Goal: Task Accomplishment & Management: Manage account settings

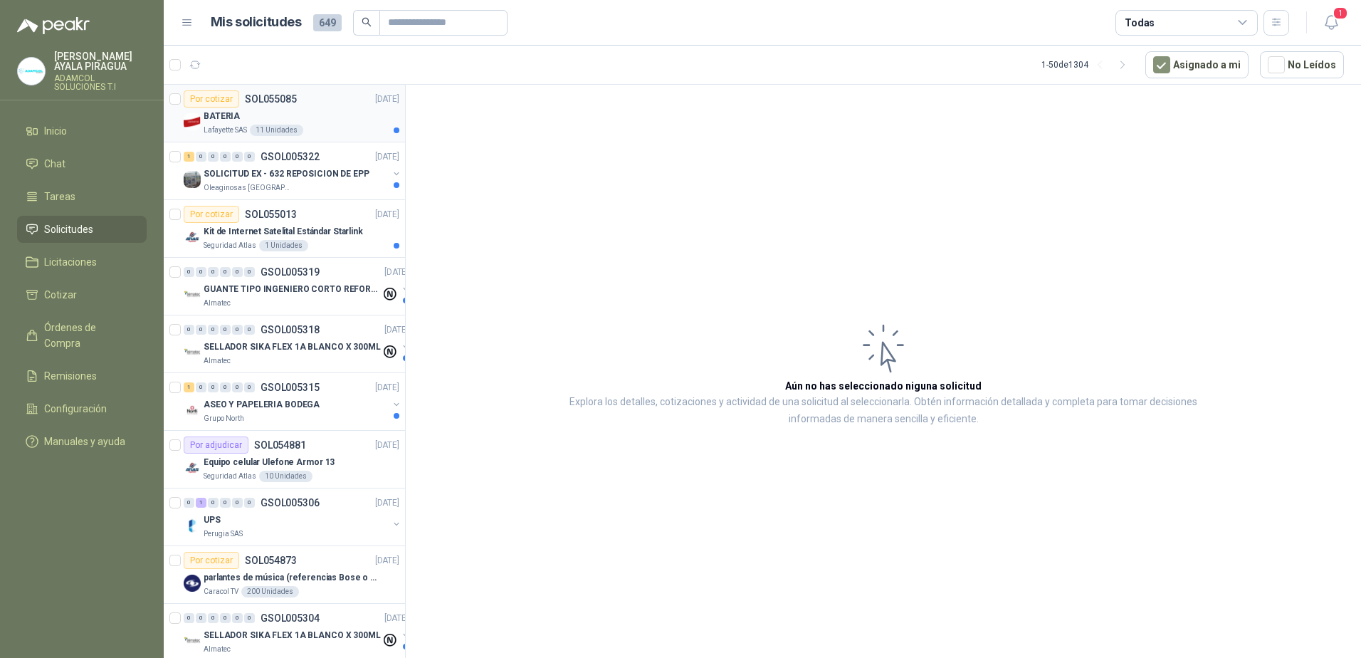
click at [325, 107] on div "Por cotizar SOL055085 [DATE]" at bounding box center [292, 98] width 216 height 17
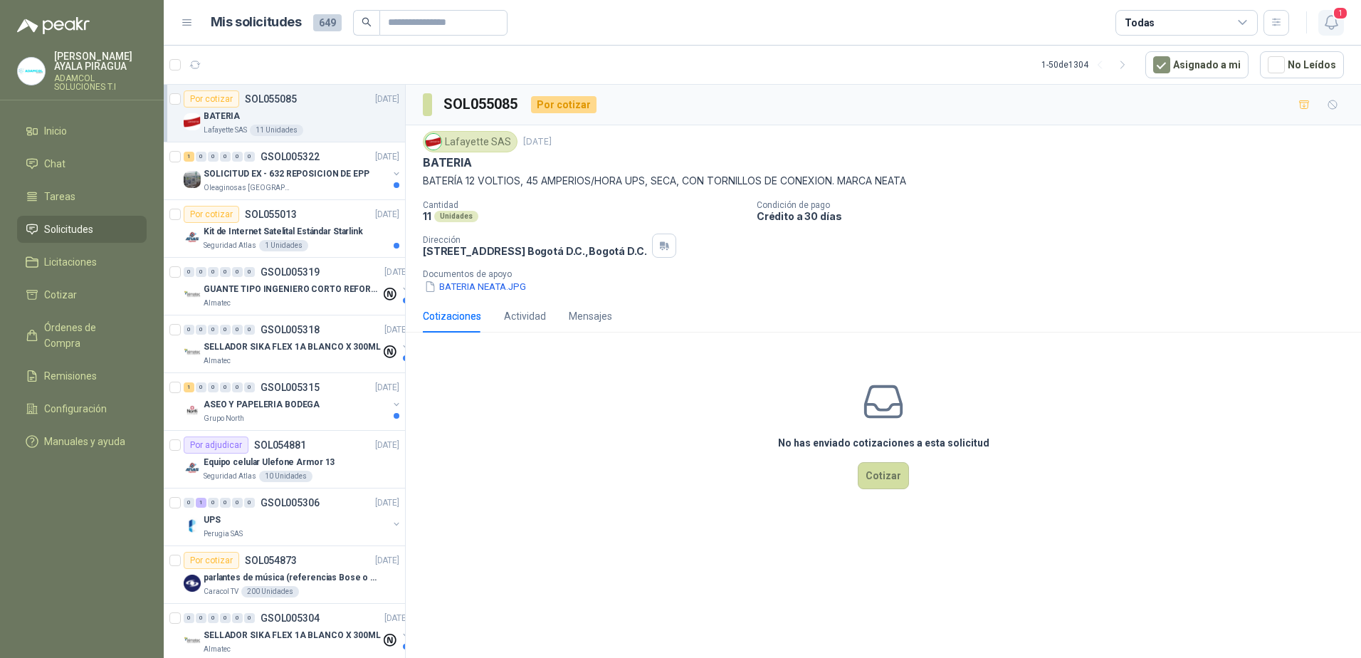
click at [1329, 21] on icon "button" at bounding box center [1332, 23] width 18 height 18
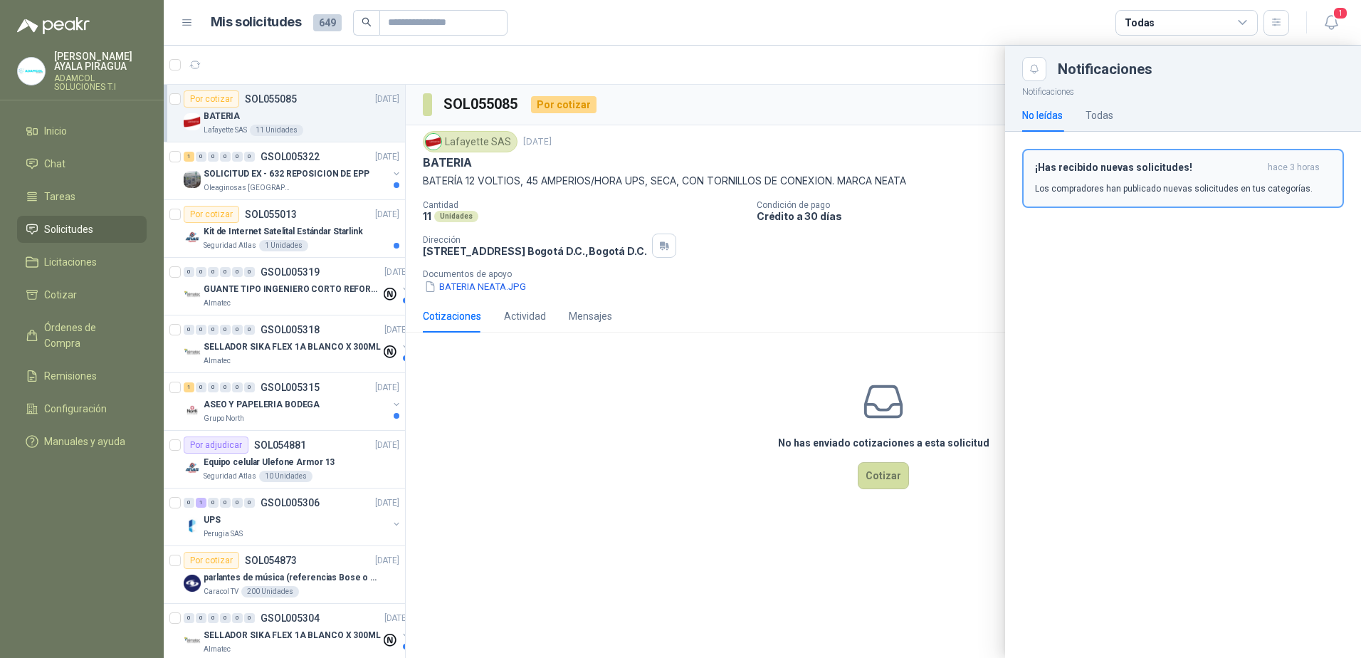
click at [1100, 186] on p "Los compradores han publicado nuevas solicitudes en tus categorías." at bounding box center [1174, 188] width 278 height 13
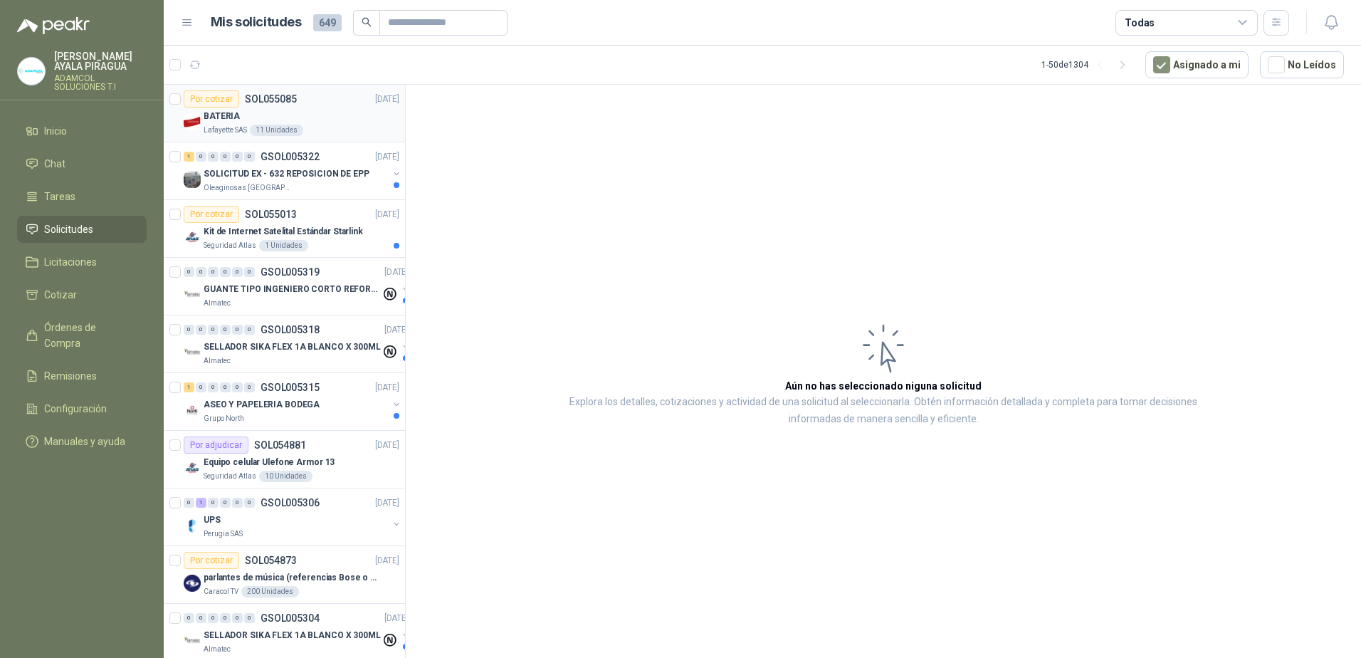
click at [261, 117] on div "BATERIA" at bounding box center [302, 116] width 196 height 17
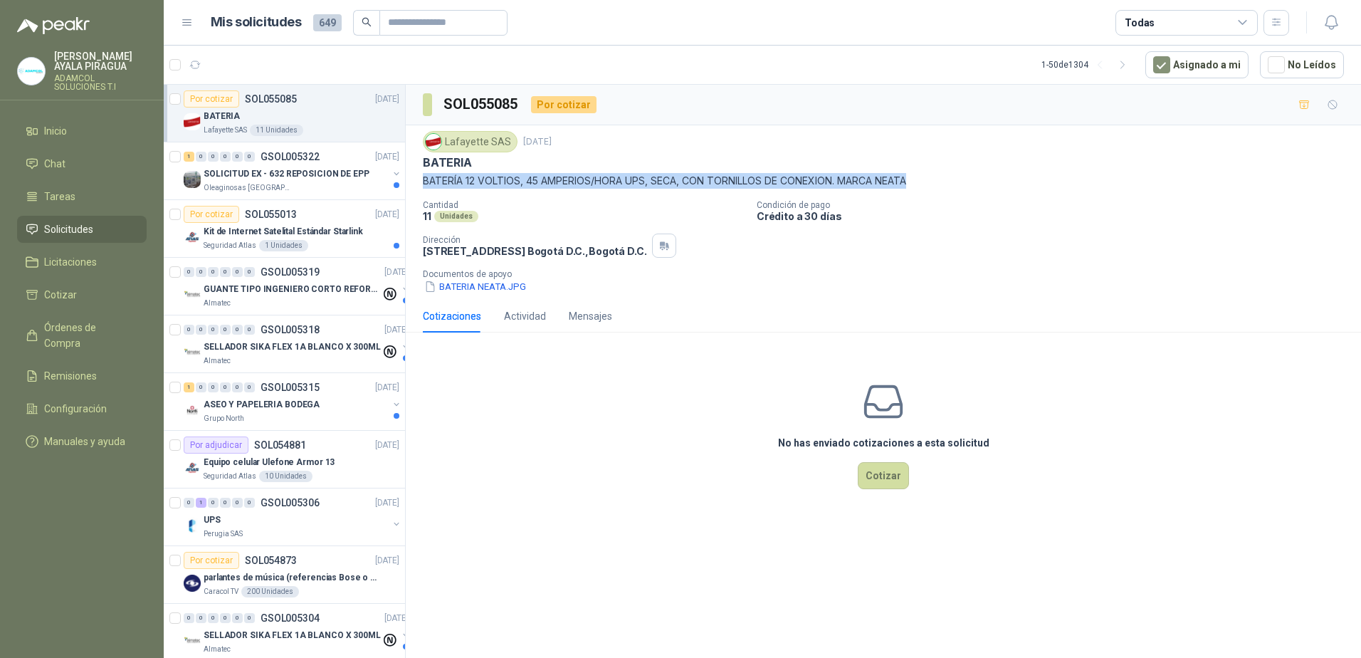
drag, startPoint x: 944, startPoint y: 177, endPoint x: 421, endPoint y: 187, distance: 523.4
click at [421, 187] on div "Lafayette SAS [DATE] BATERIA BATERÍA 12 VOLTIOS, 45 AMPERIOS/HORA UPS, SECA, CO…" at bounding box center [883, 212] width 955 height 174
copy p "BATERÍA 12 VOLTIOS, 45 AMPERIOS/HORA UPS, SECA, CON TORNILLOS DE CONEXION. MARC…"
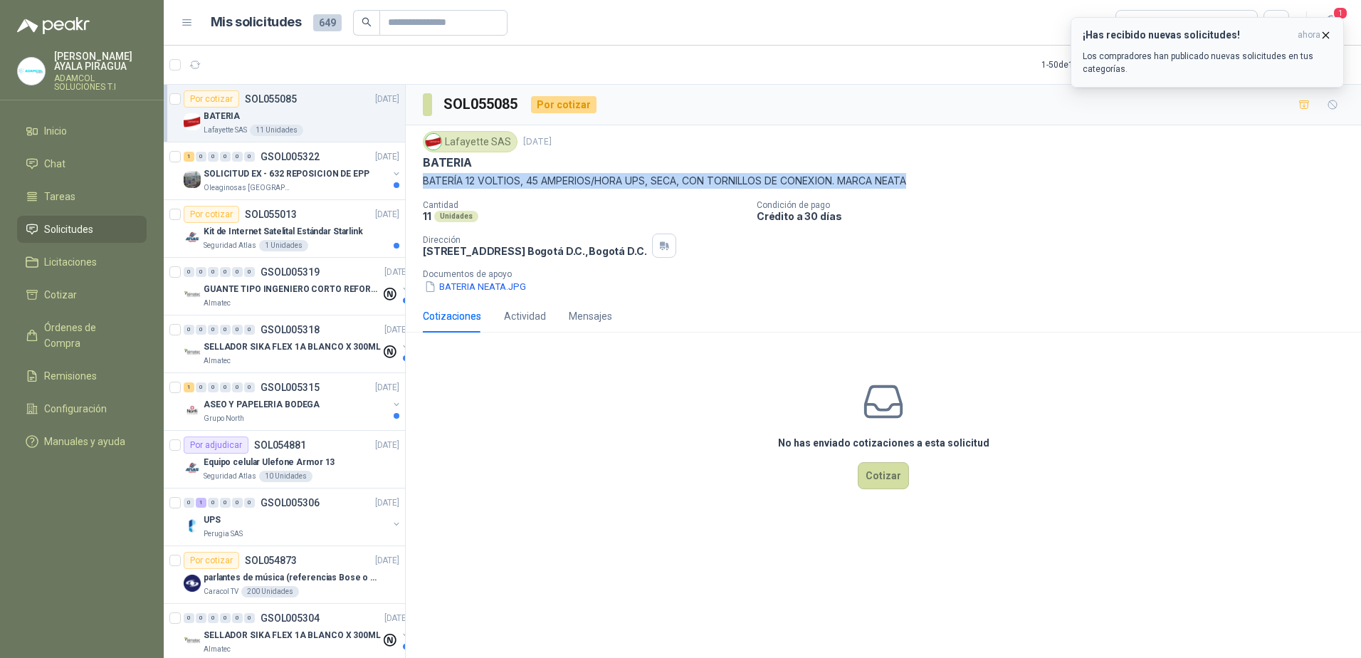
click at [1233, 43] on div "¡Has recibido nuevas solicitudes! ahora Los compradores han publicado nuevas so…" at bounding box center [1207, 52] width 249 height 46
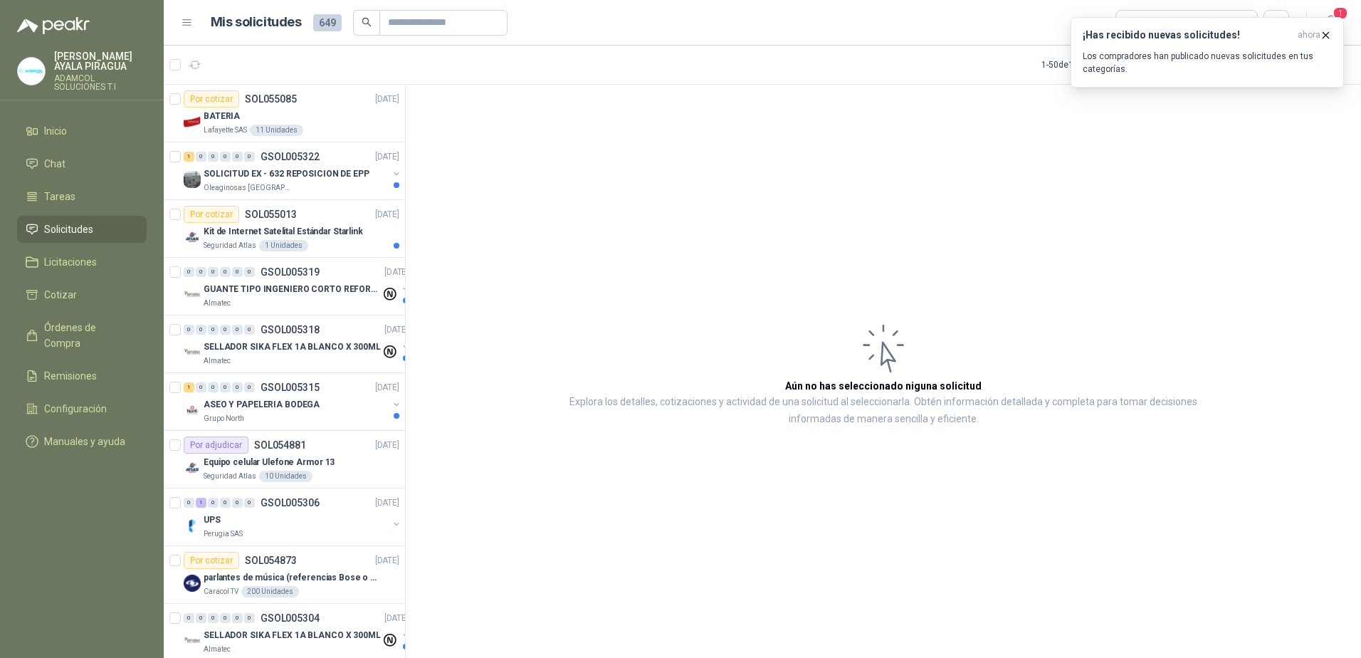
drag, startPoint x: 1310, startPoint y: 160, endPoint x: 1306, endPoint y: 74, distance: 86.2
click at [1310, 159] on article "Aún no has seleccionado niguna solicitud Explora los detalles, cotizaciones y a…" at bounding box center [883, 374] width 955 height 578
click at [1322, 37] on icon "button" at bounding box center [1326, 35] width 12 height 12
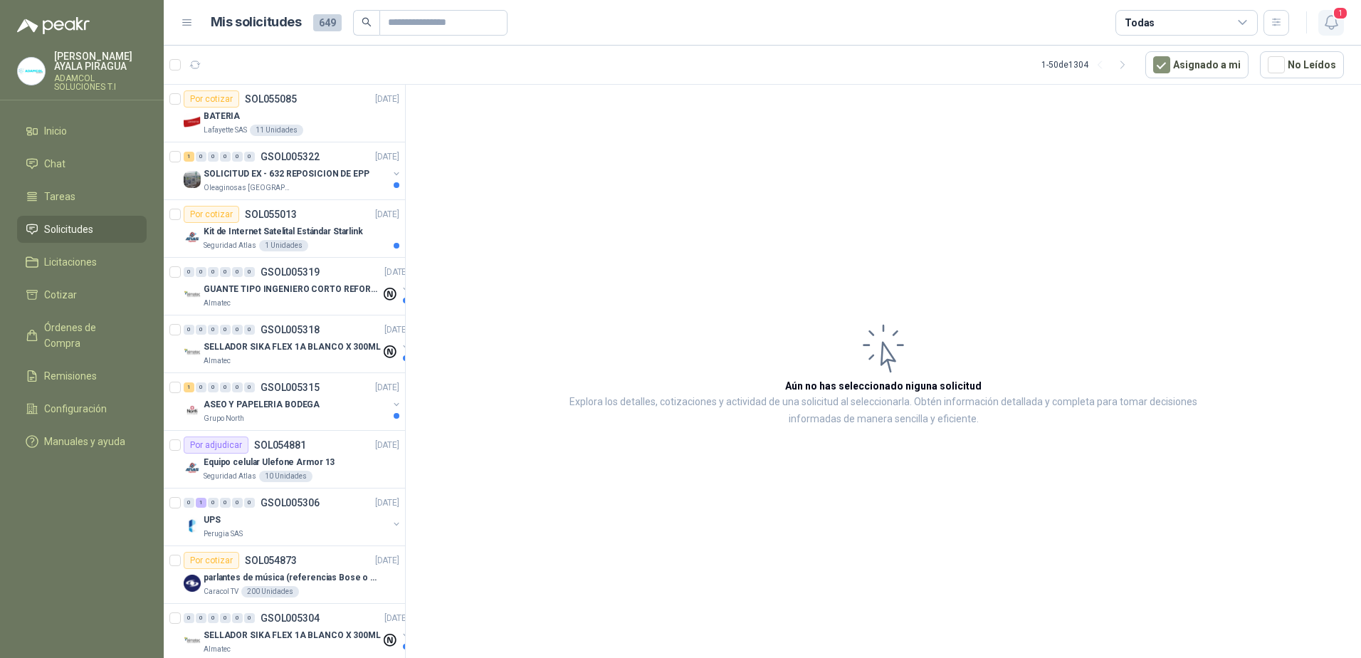
click at [1333, 28] on icon "button" at bounding box center [1331, 23] width 12 height 14
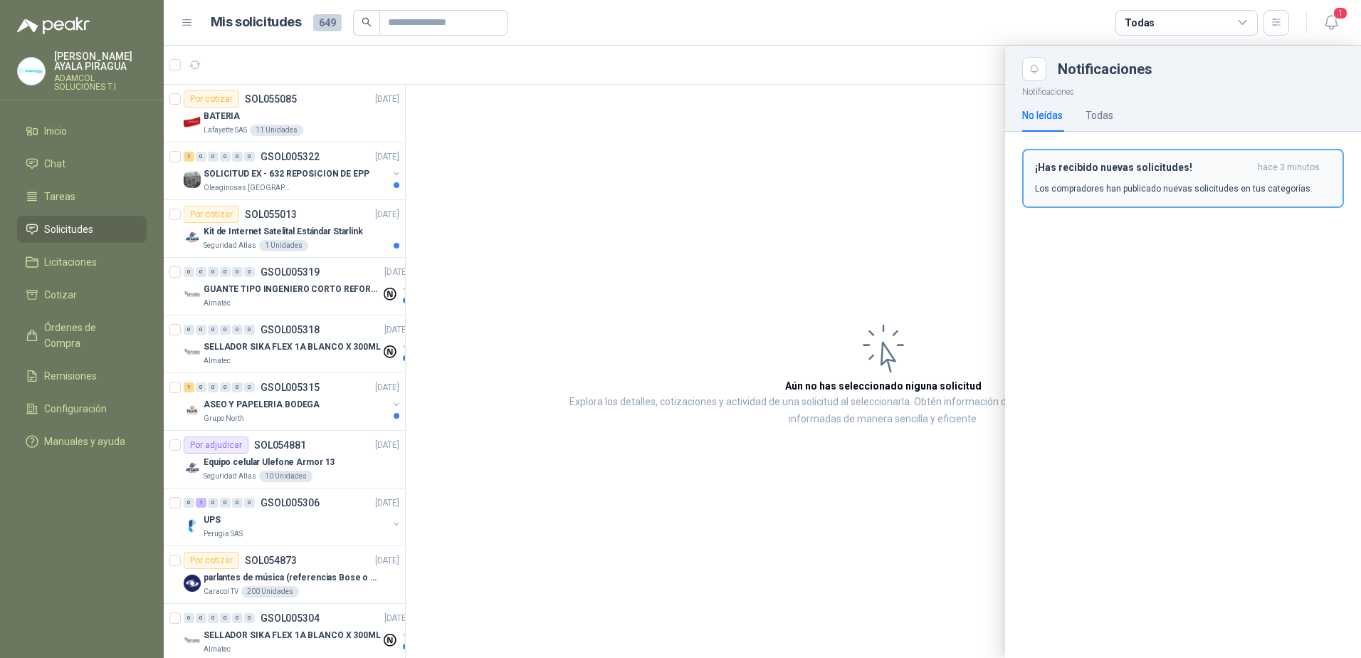
click at [1117, 189] on p "Los compradores han publicado nuevas solicitudes en tus categorías." at bounding box center [1174, 188] width 278 height 13
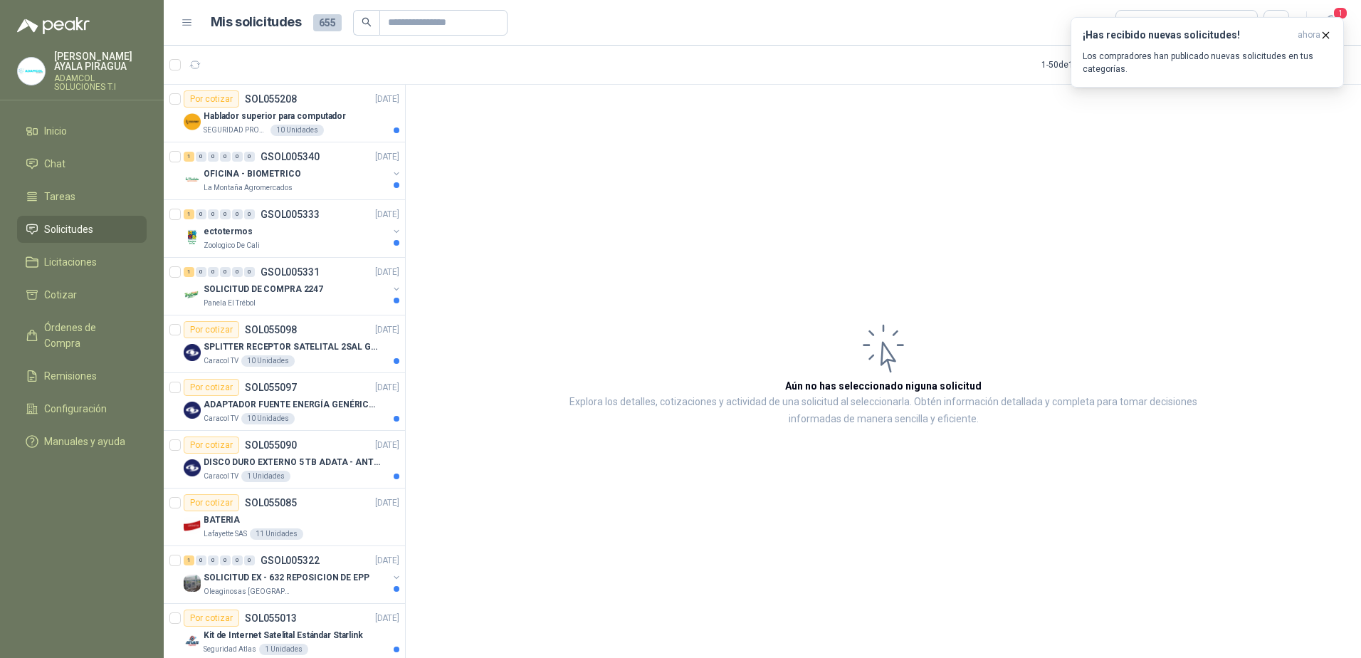
drag, startPoint x: 790, startPoint y: 221, endPoint x: 491, endPoint y: 441, distance: 371.4
click at [790, 221] on article "Aún no has seleccionado niguna solicitud Explora los detalles, cotizaciones y a…" at bounding box center [883, 374] width 955 height 578
drag, startPoint x: 1324, startPoint y: 33, endPoint x: 1313, endPoint y: 45, distance: 16.1
click at [1324, 33] on icon "button" at bounding box center [1326, 35] width 6 height 6
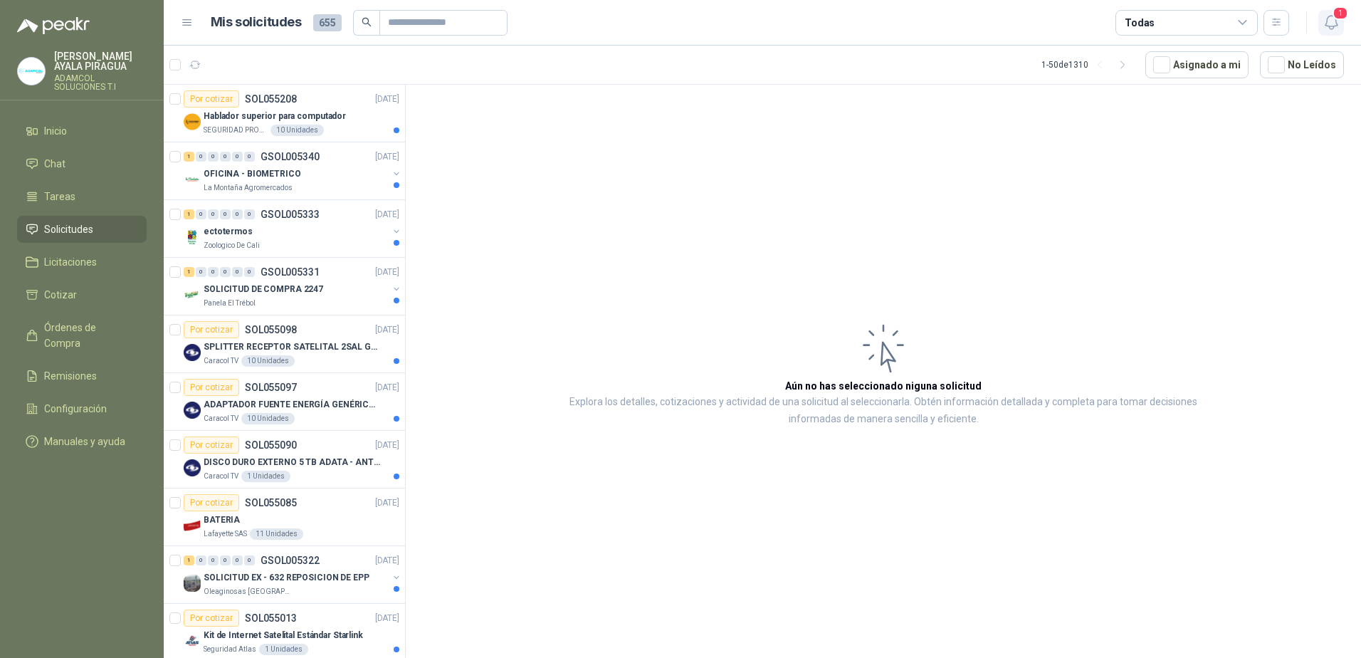
click at [1341, 20] on span "1" at bounding box center [1341, 13] width 16 height 14
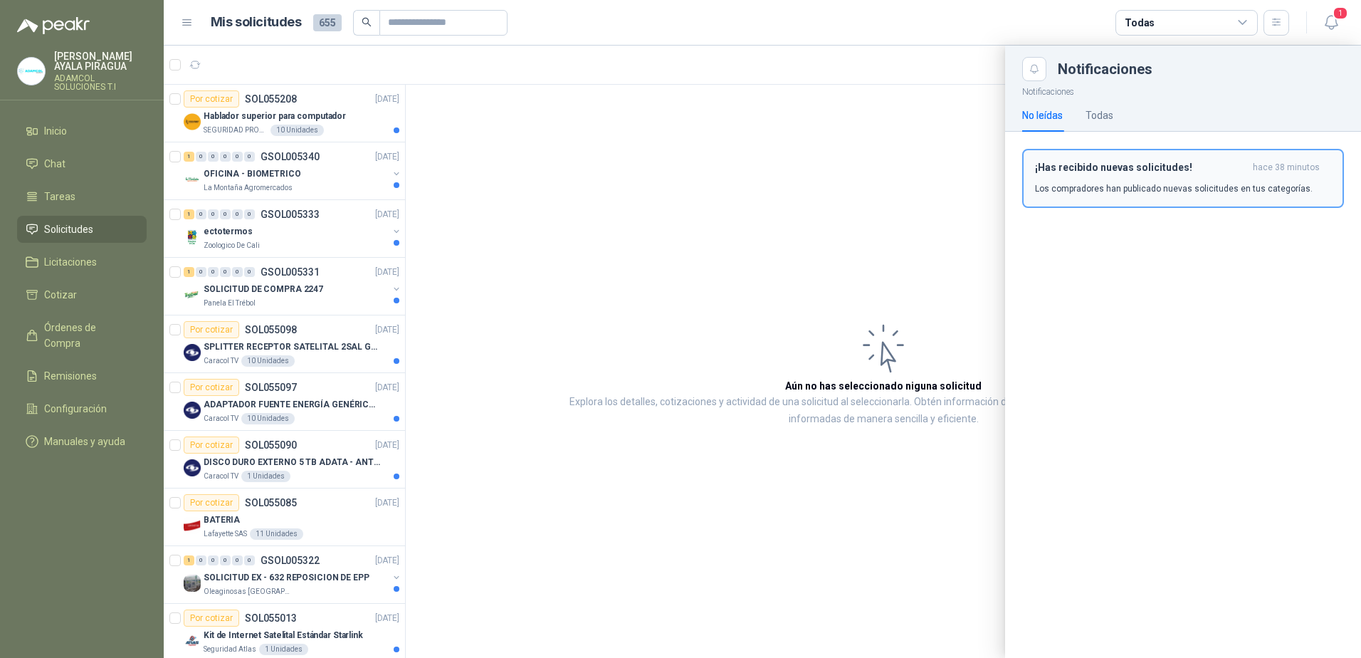
click at [1170, 199] on button "¡Has recibido nuevas solicitudes! hace 38 minutos Los compradores han publicado…" at bounding box center [1183, 178] width 322 height 59
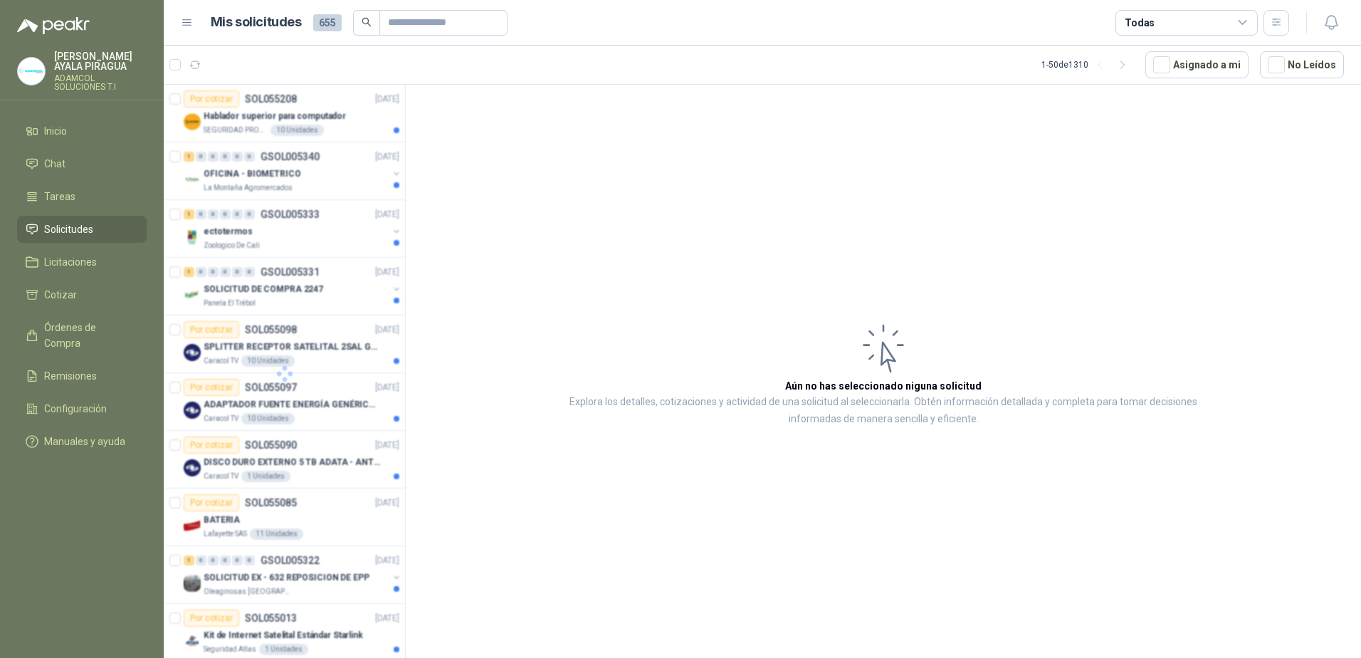
click at [861, 226] on article "Aún no has seleccionado niguna solicitud Explora los detalles, cotizaciones y a…" at bounding box center [883, 374] width 955 height 578
